Goal: Transaction & Acquisition: Purchase product/service

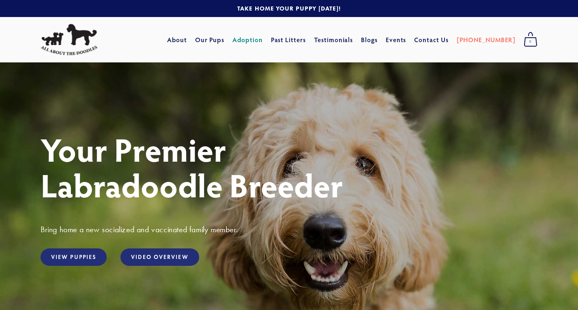
click at [263, 39] on link "Adoption" at bounding box center [247, 39] width 30 height 15
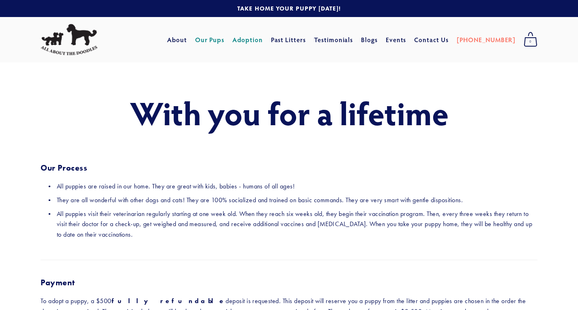
click at [225, 42] on link "Our Pups" at bounding box center [210, 39] width 30 height 15
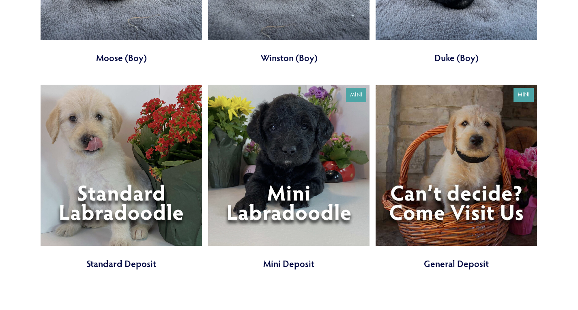
scroll to position [2713, 0]
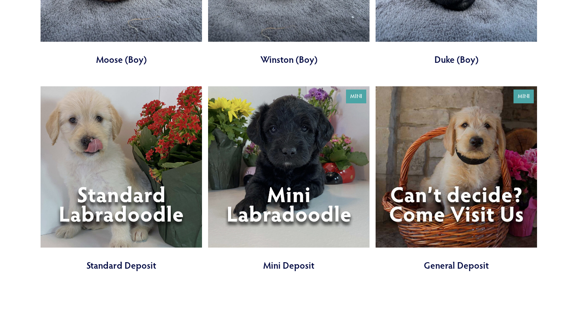
click at [142, 194] on link at bounding box center [121, 179] width 161 height 186
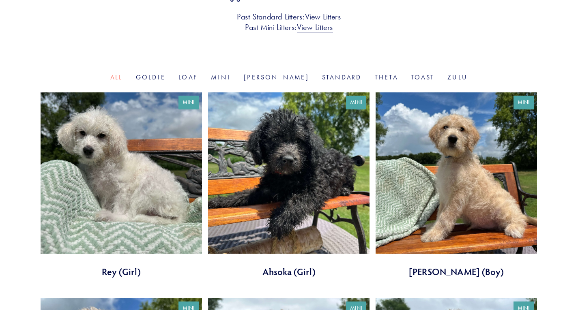
scroll to position [224, 0]
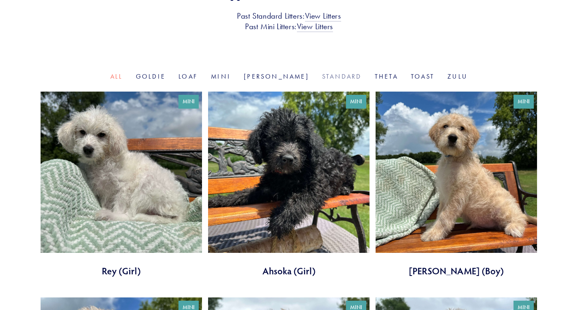
click at [325, 80] on link "Standard" at bounding box center [342, 77] width 40 height 8
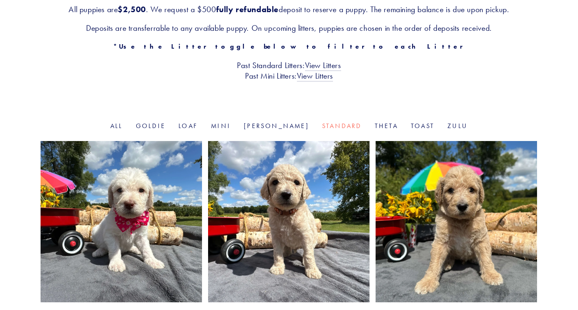
scroll to position [212, 0]
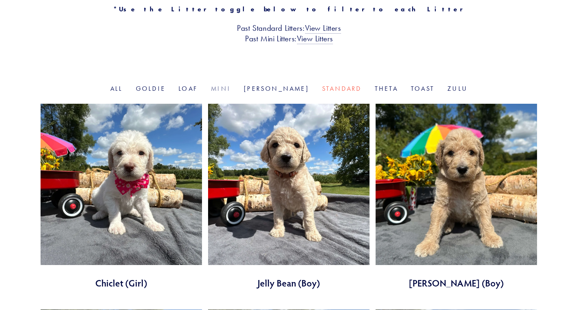
click at [231, 91] on link "Mini" at bounding box center [221, 89] width 20 height 8
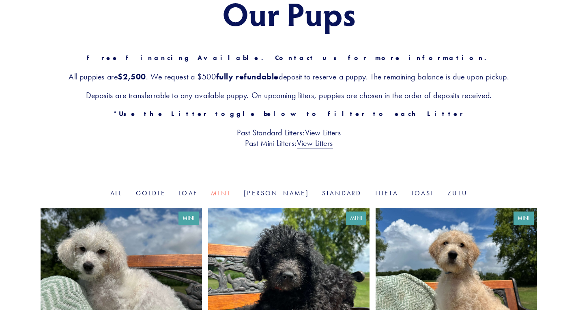
scroll to position [80, 0]
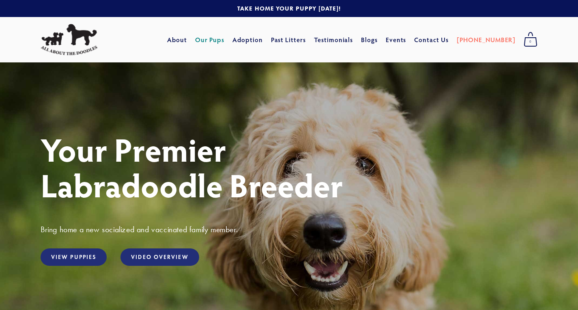
click at [225, 40] on link "Our Pups" at bounding box center [210, 39] width 30 height 15
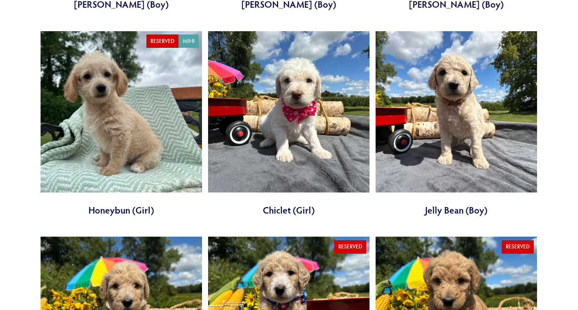
scroll to position [697, 0]
